Goal: Information Seeking & Learning: Find specific fact

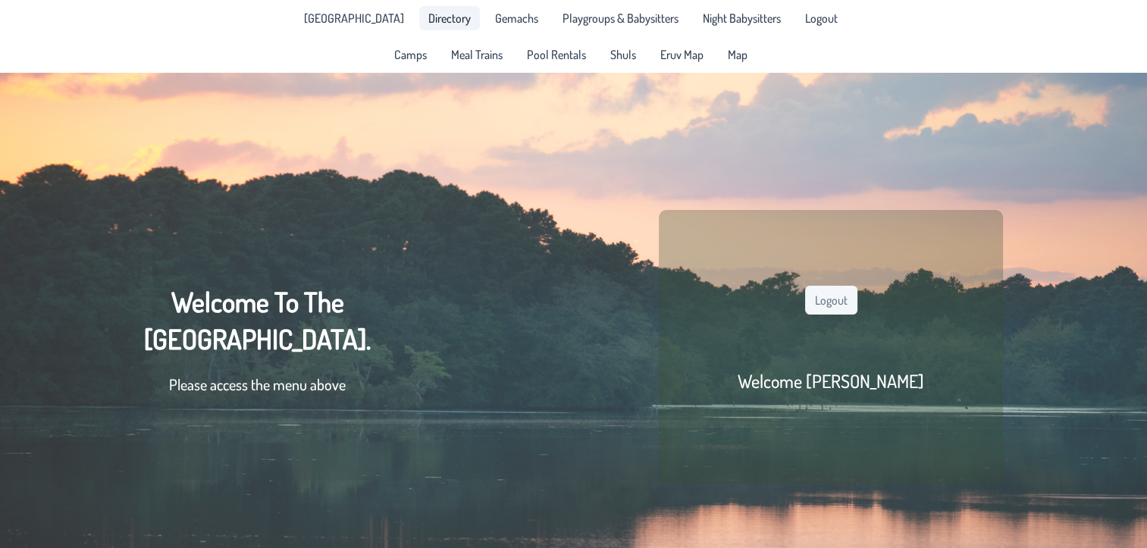
click at [428, 12] on span "Directory" at bounding box center [449, 18] width 42 height 12
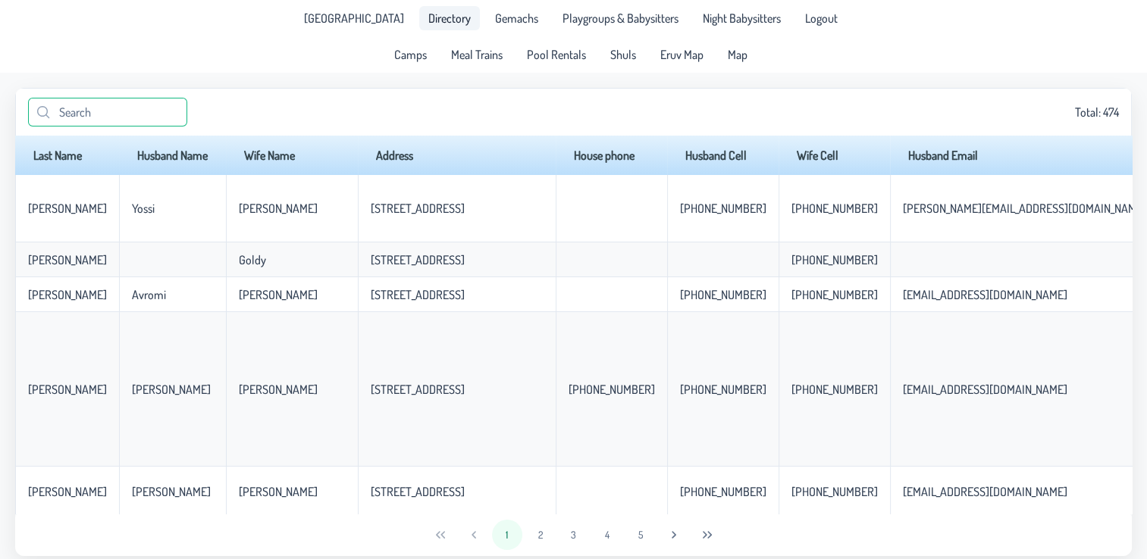
click at [83, 117] on input "text" at bounding box center [107, 112] width 159 height 29
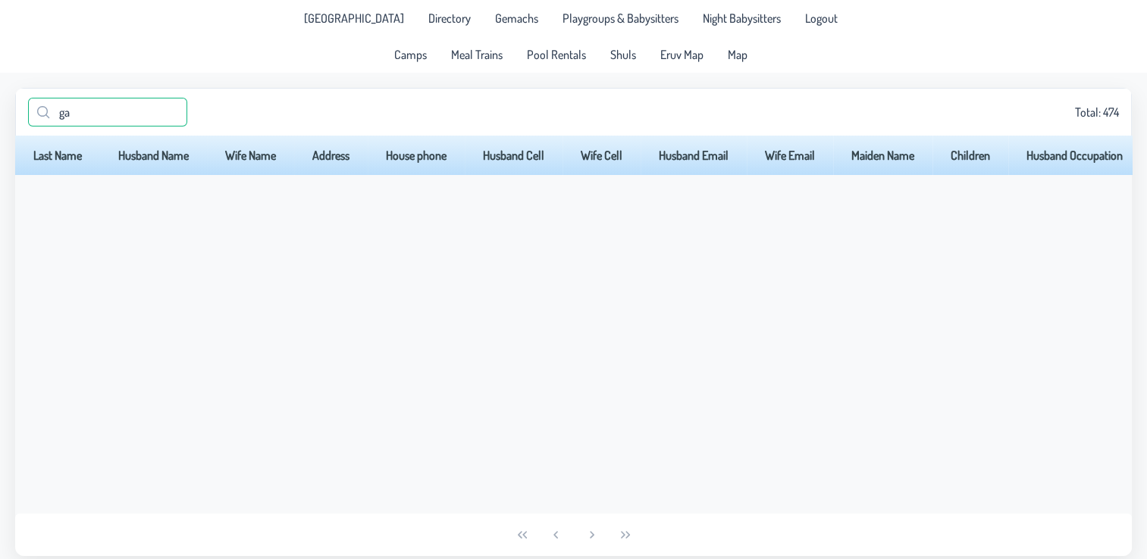
type input "g"
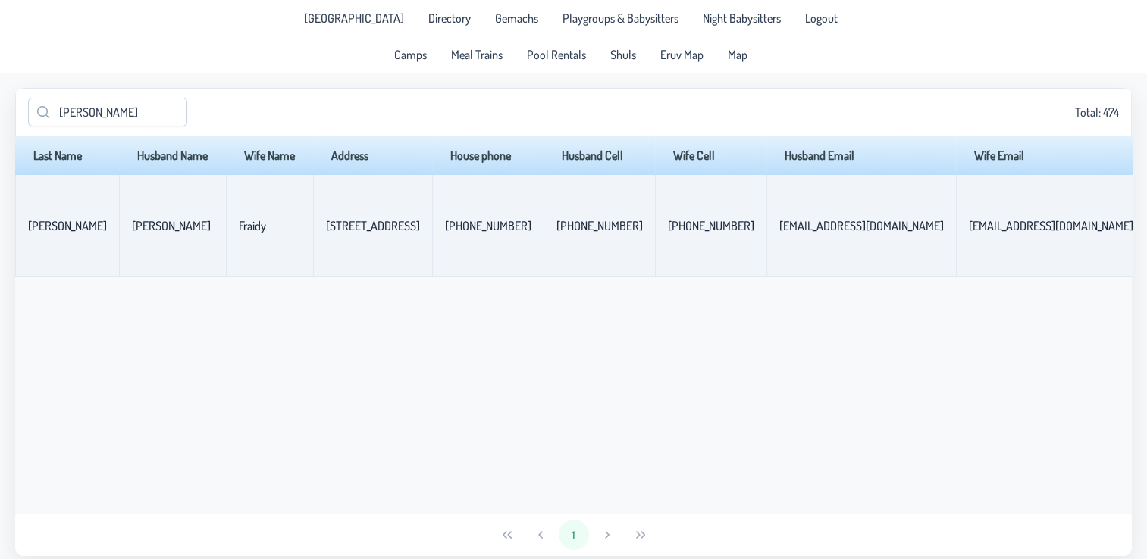
click at [349, 223] on p-celleditor "[STREET_ADDRESS]" at bounding box center [373, 225] width 94 height 15
drag, startPoint x: 312, startPoint y: 231, endPoint x: 368, endPoint y: 232, distance: 55.3
click at [368, 232] on p-celleditor "[STREET_ADDRESS]" at bounding box center [373, 225] width 94 height 15
copy p-celleditor "[STREET_ADDRESS]"
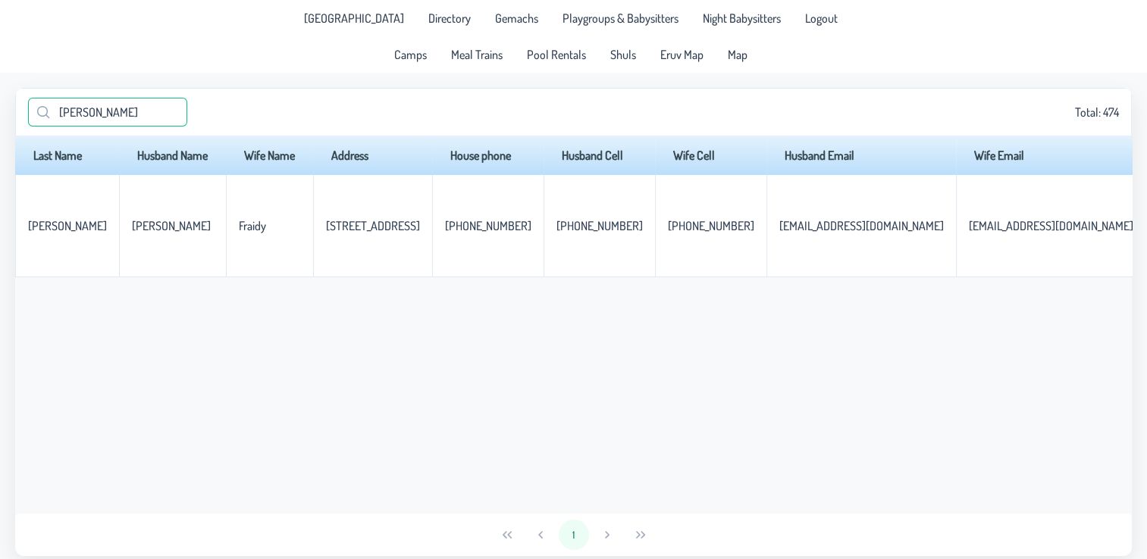
click at [83, 111] on input "[PERSON_NAME]" at bounding box center [107, 112] width 159 height 29
paste input "[EMAIL_ADDRESS][DOMAIN_NAME]"
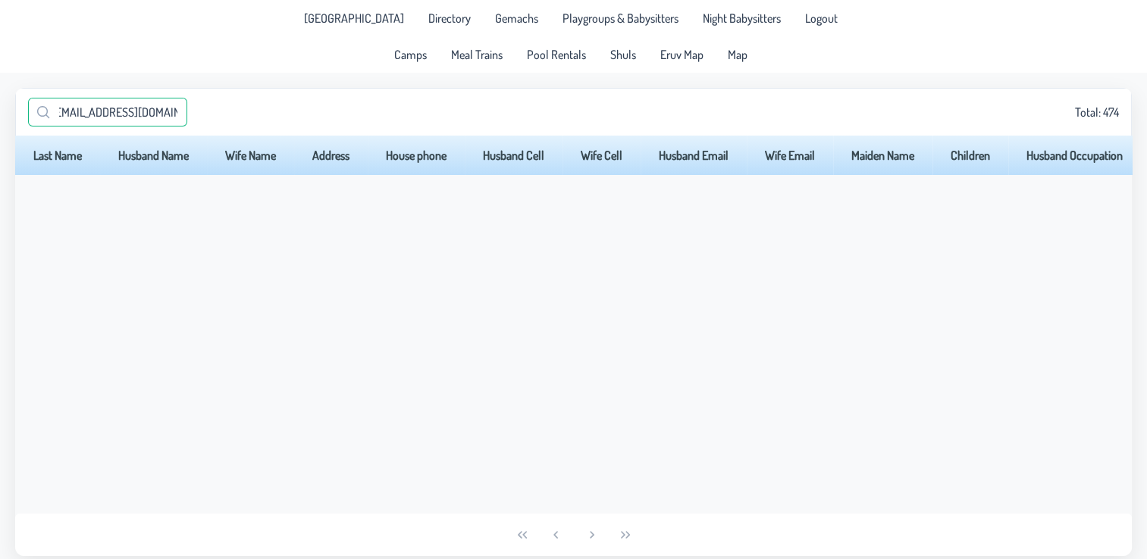
click at [64, 115] on input "[EMAIL_ADDRESS][DOMAIN_NAME]" at bounding box center [107, 112] width 159 height 29
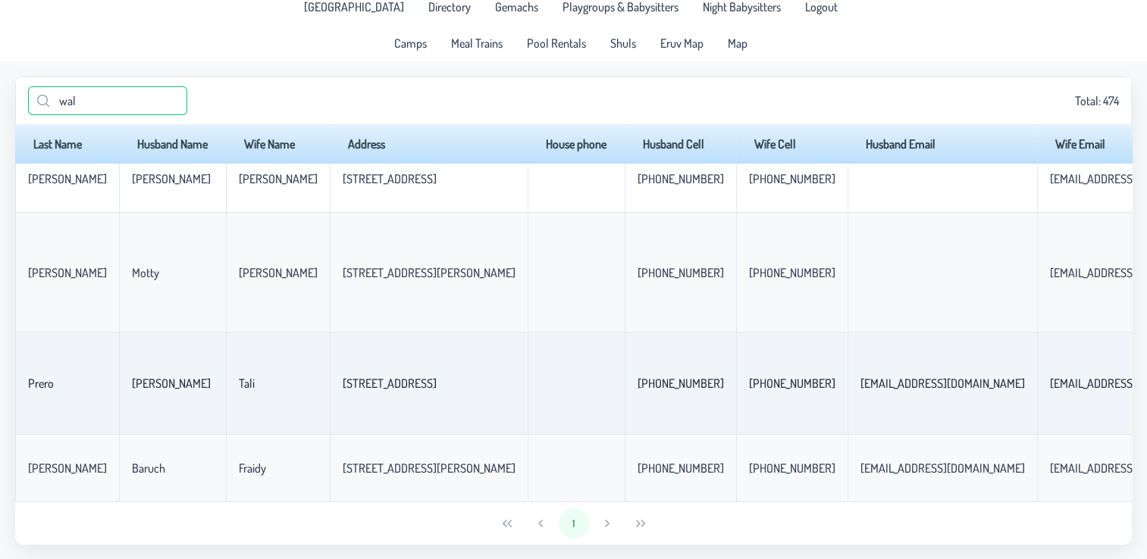
scroll to position [12, 0]
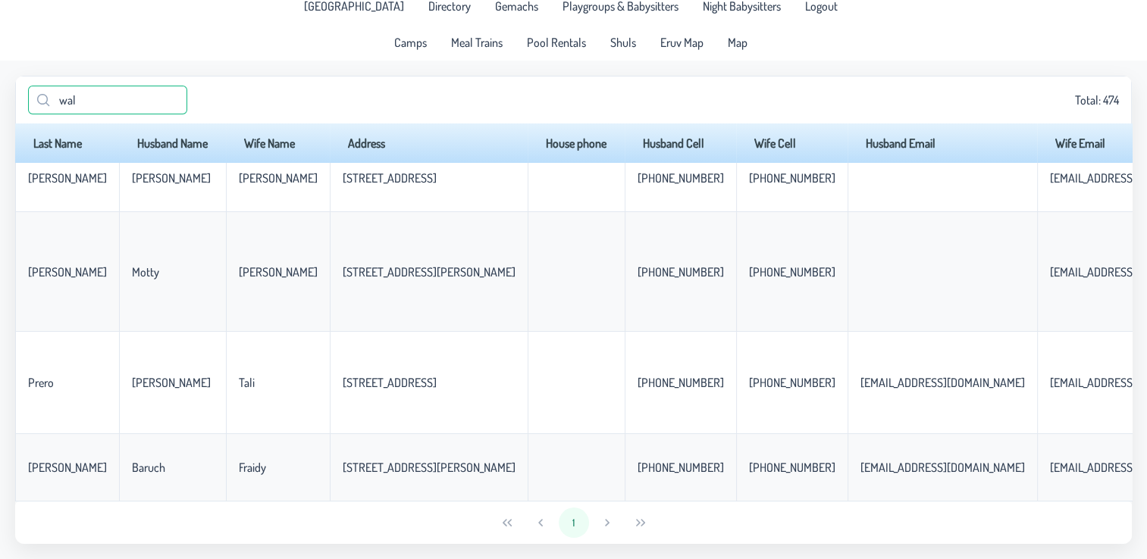
click at [61, 104] on input "wal" at bounding box center [107, 100] width 159 height 29
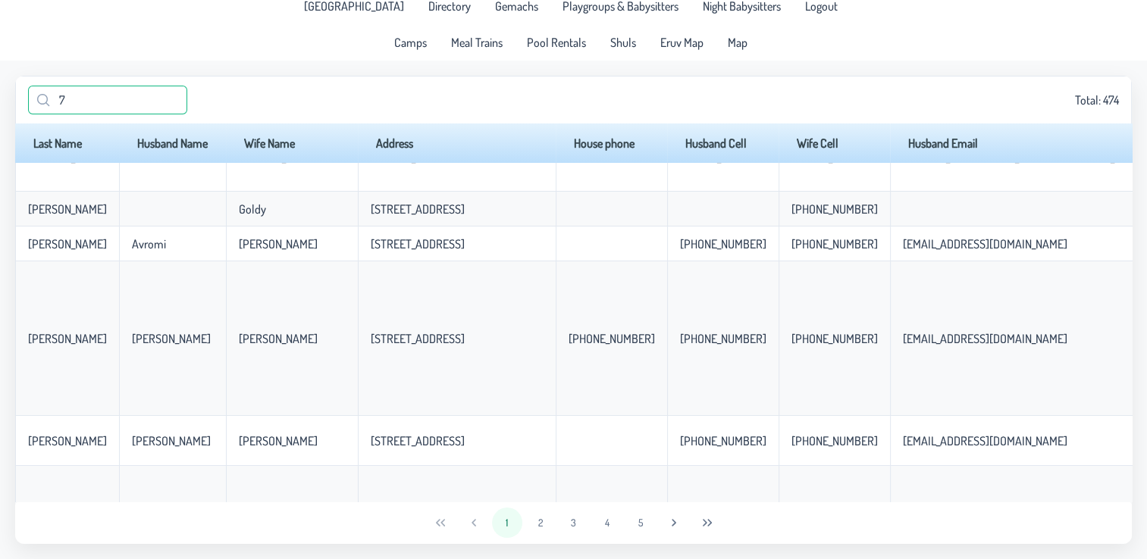
scroll to position [0, 0]
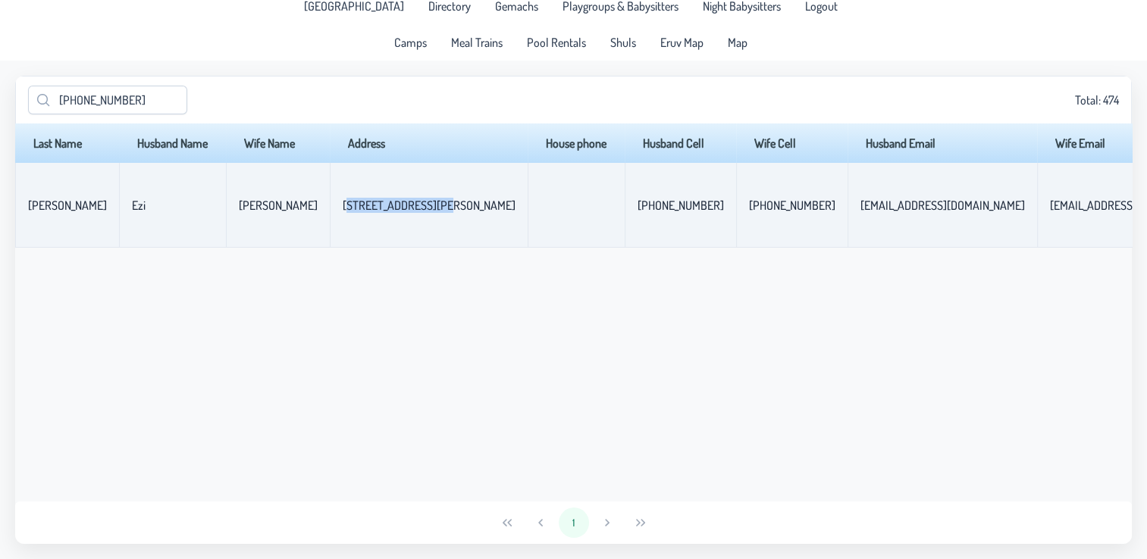
drag, startPoint x: 311, startPoint y: 208, endPoint x: 412, endPoint y: 213, distance: 101.7
click at [412, 213] on p-celleditor "[STREET_ADDRESS][PERSON_NAME]" at bounding box center [429, 205] width 173 height 15
copy p-celleditor "[STREET_ADDRESS][PERSON_NAME]"
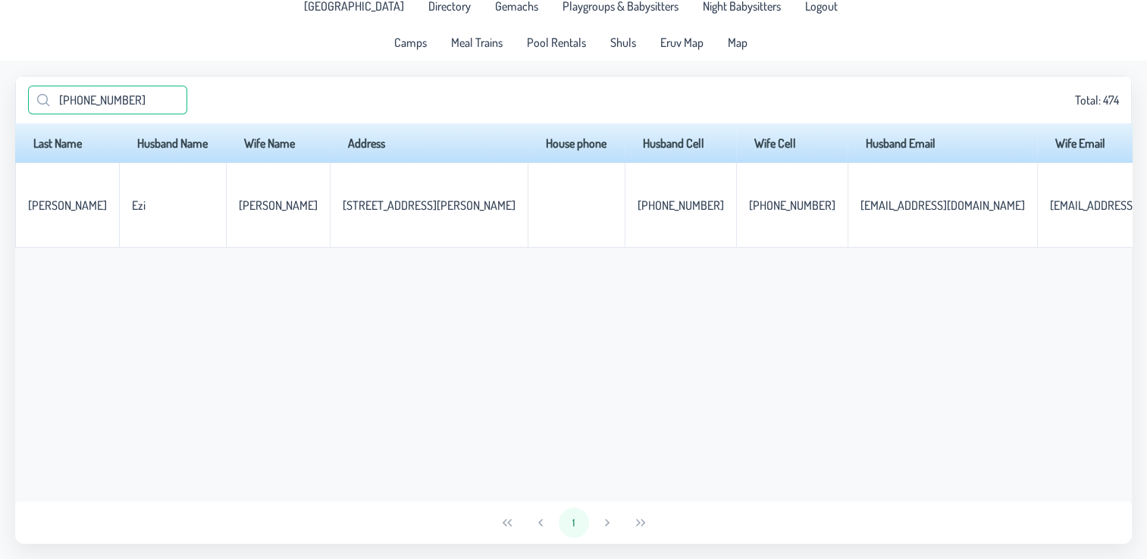
drag, startPoint x: 129, startPoint y: 105, endPoint x: 42, endPoint y: 107, distance: 86.4
click at [42, 107] on input "[PHONE_NUMBER]" at bounding box center [107, 100] width 159 height 29
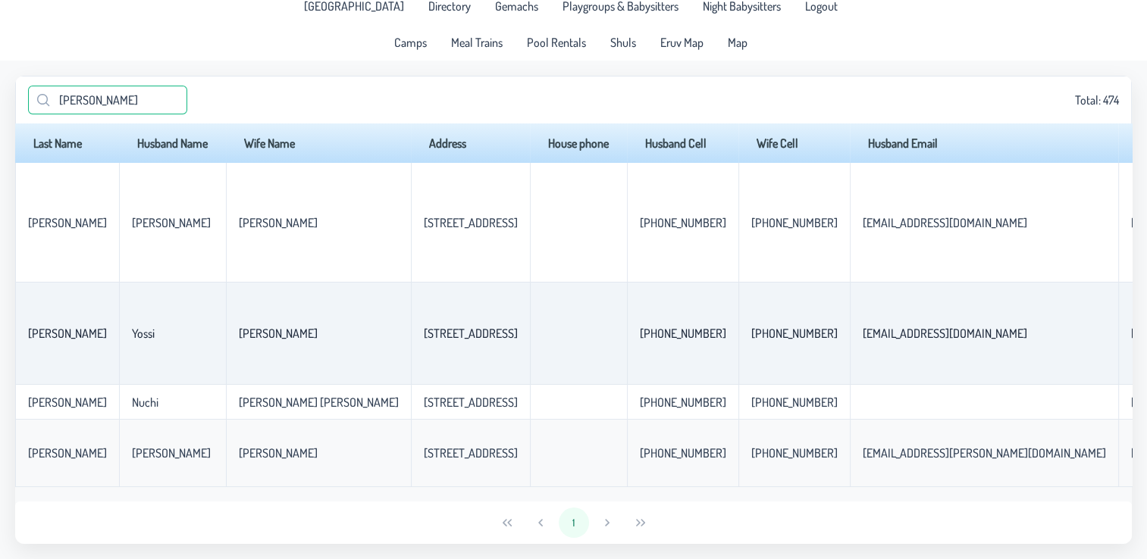
scroll to position [5, 0]
click at [83, 93] on input "[PERSON_NAME]" at bounding box center [107, 100] width 159 height 29
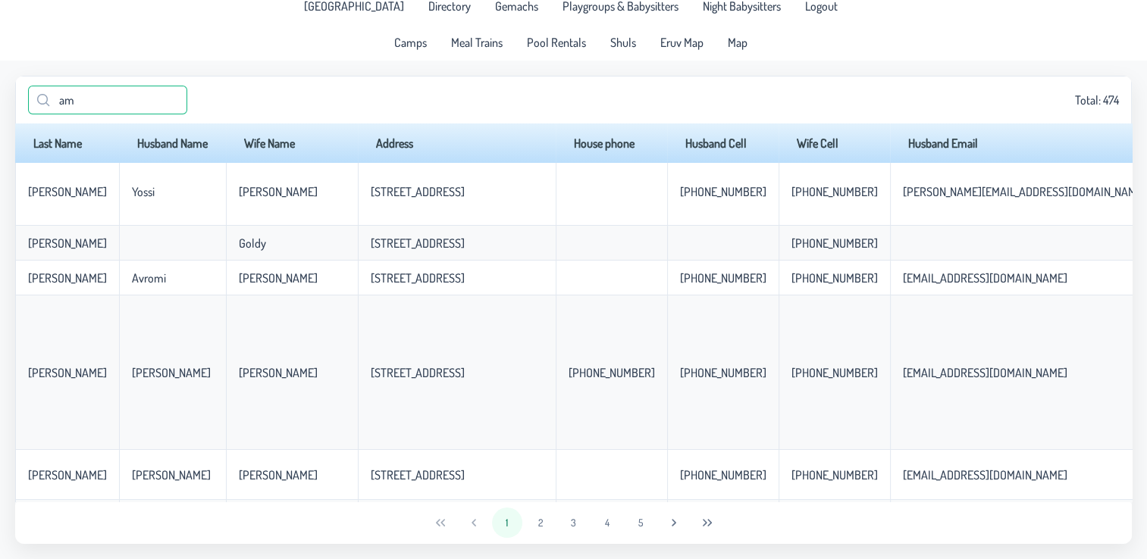
scroll to position [0, 0]
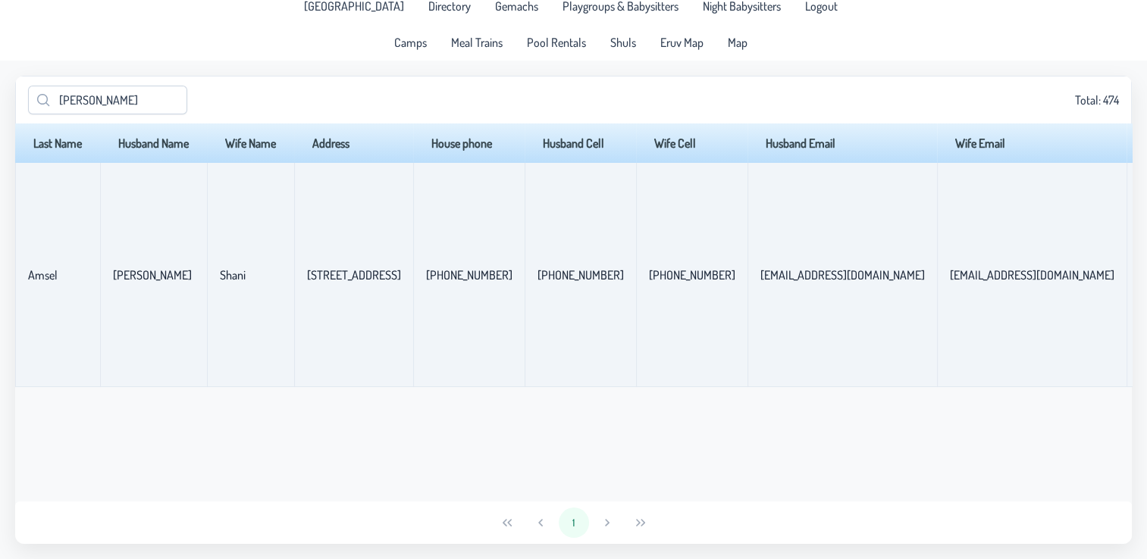
click at [318, 280] on p-celleditor "[STREET_ADDRESS]" at bounding box center [354, 274] width 94 height 15
drag, startPoint x: 314, startPoint y: 275, endPoint x: 377, endPoint y: 277, distance: 62.2
click at [377, 277] on p-celleditor "[STREET_ADDRESS]" at bounding box center [354, 274] width 94 height 15
copy p-celleditor "[STREET_ADDRESS]"
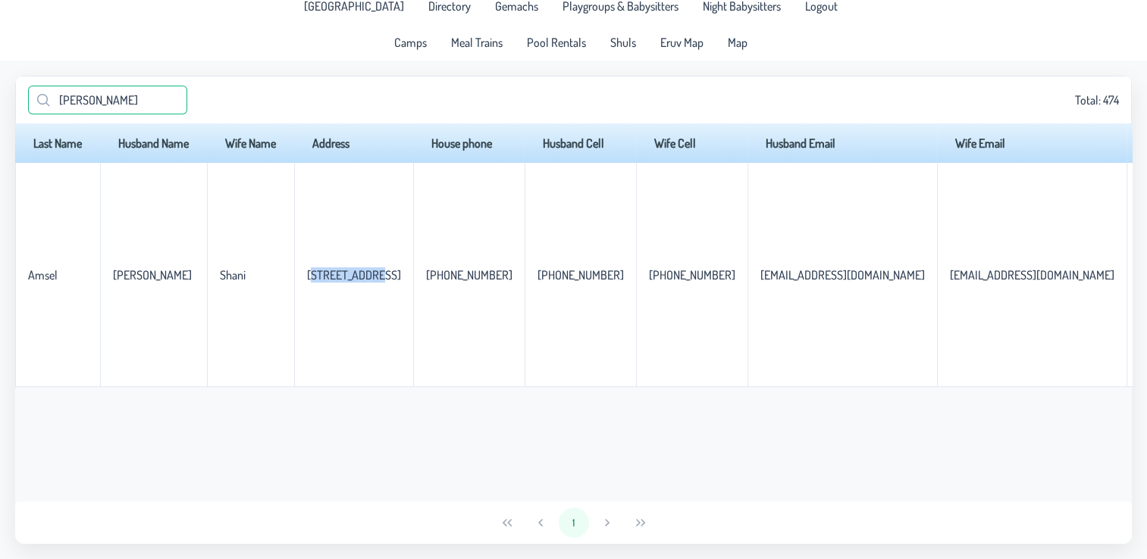
click at [79, 103] on input "[PERSON_NAME]" at bounding box center [107, 100] width 159 height 29
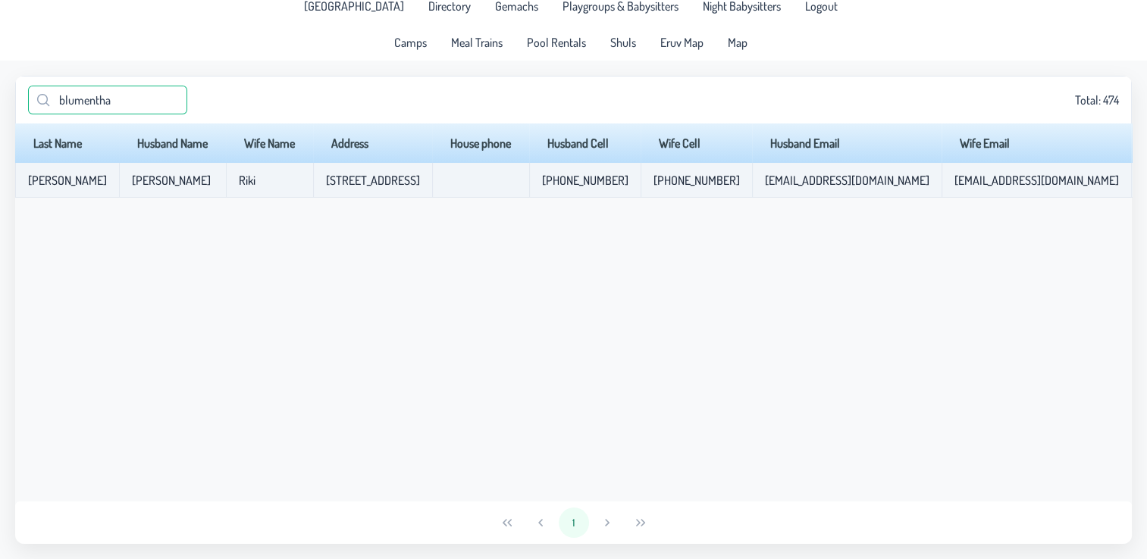
type input "blumentha"
drag, startPoint x: 312, startPoint y: 185, endPoint x: 371, endPoint y: 190, distance: 59.3
click at [371, 190] on td "[STREET_ADDRESS]" at bounding box center [372, 180] width 119 height 35
copy p-celleditor "[STREET_ADDRESS]"
